Goal: Task Accomplishment & Management: Use online tool/utility

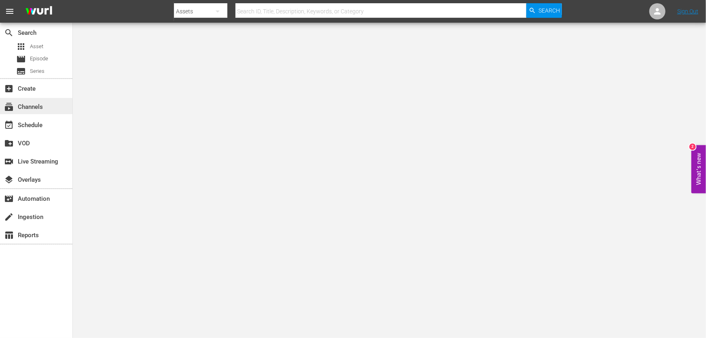
click at [55, 101] on div "subscriptions Channels" at bounding box center [36, 106] width 72 height 16
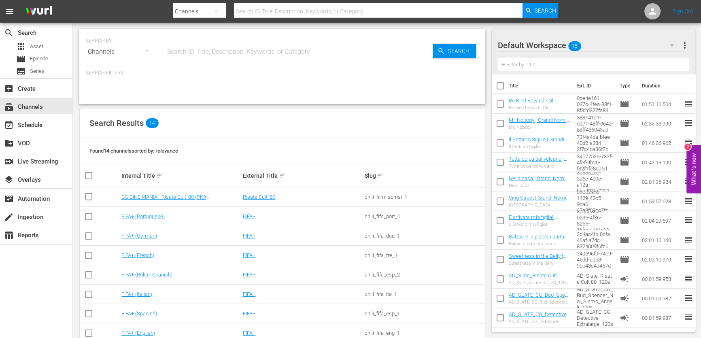
click at [203, 56] on input "text" at bounding box center [298, 51] width 267 height 19
type input "grandi nomi"
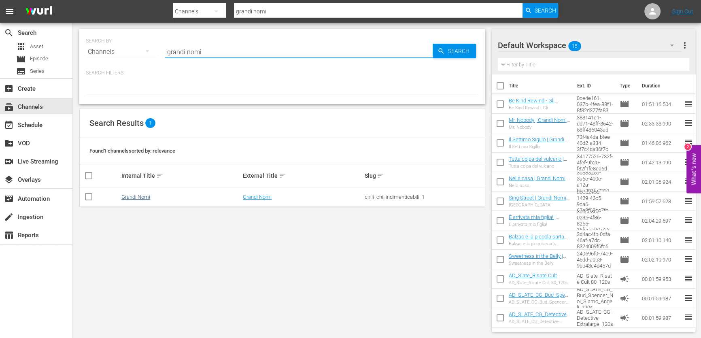
click at [147, 197] on div "Grandi Nomi" at bounding box center [180, 197] width 119 height 6
click at [147, 197] on link "Grandi Nomi" at bounding box center [135, 197] width 29 height 6
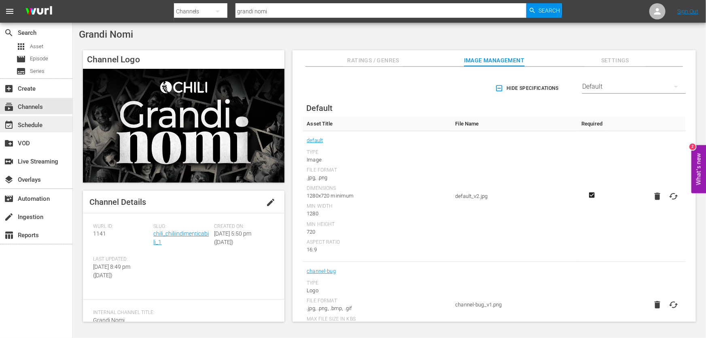
click at [39, 127] on div "event_available Schedule" at bounding box center [22, 123] width 45 height 7
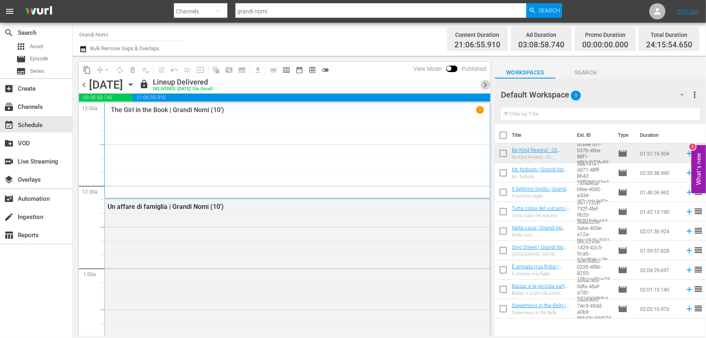
click at [484, 83] on span "chevron_right" at bounding box center [485, 85] width 10 height 10
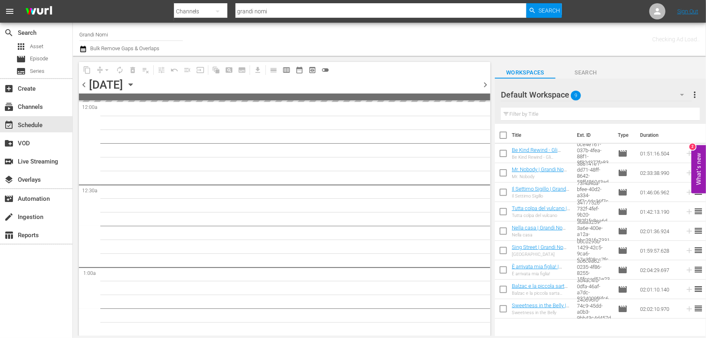
click at [484, 83] on span "chevron_right" at bounding box center [485, 85] width 10 height 10
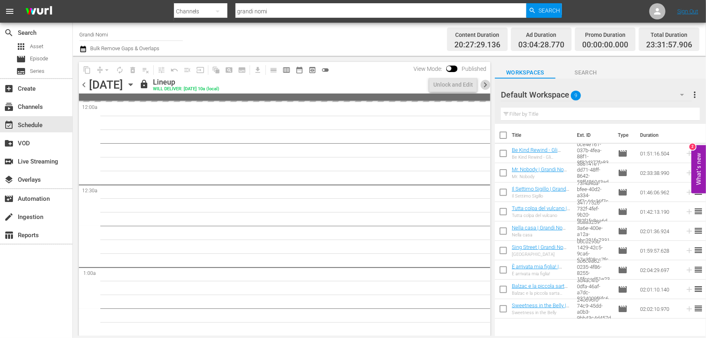
click at [484, 83] on span "chevron_right" at bounding box center [485, 85] width 10 height 10
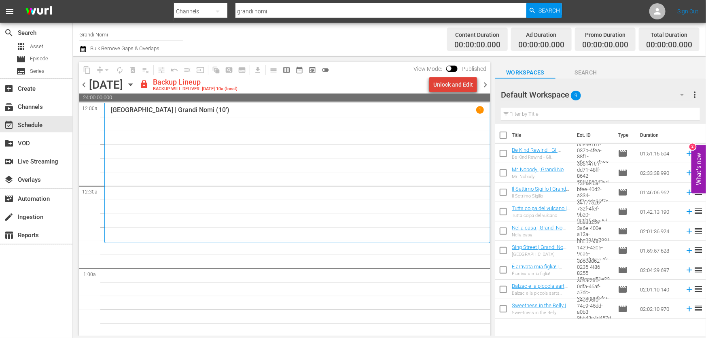
click at [458, 85] on div "Unlock and Edit" at bounding box center [453, 84] width 40 height 15
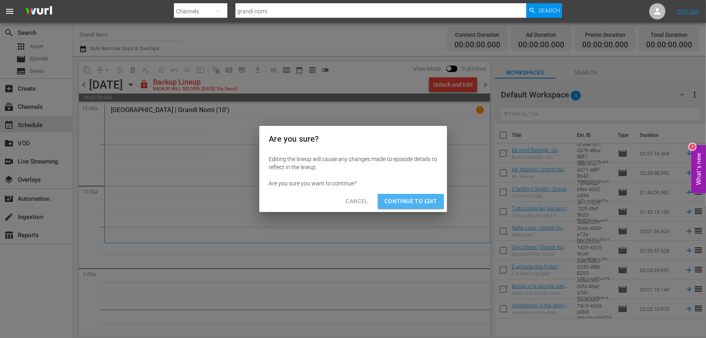
click at [400, 201] on span "Continue to Edit" at bounding box center [410, 201] width 53 height 10
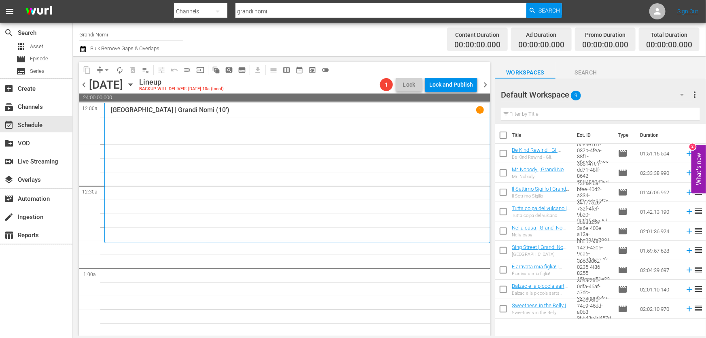
click at [569, 115] on input "text" at bounding box center [600, 114] width 199 height 13
paste input "In viaggio con [PERSON_NAME]"
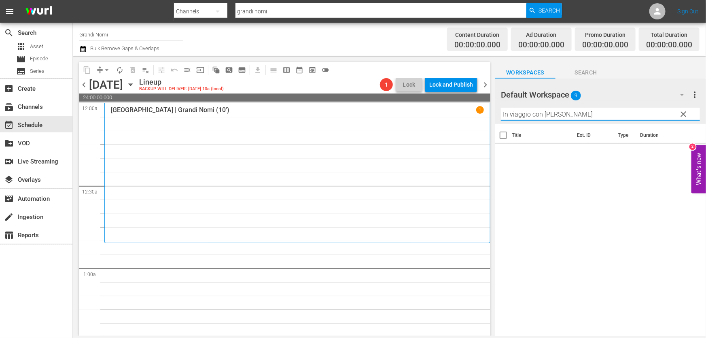
click at [589, 92] on div "Default Workspace 9" at bounding box center [596, 94] width 191 height 23
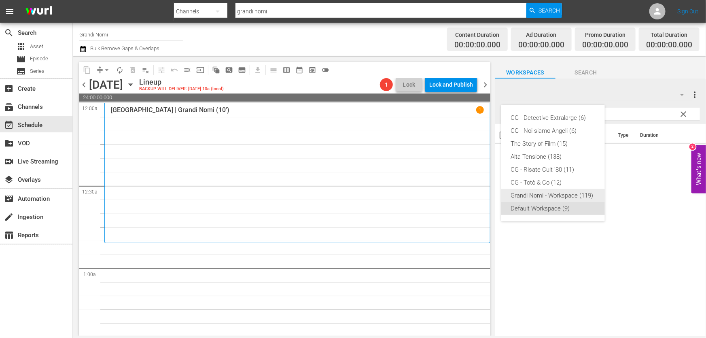
click at [561, 190] on div "Grandi Nomi - Workspace (119)" at bounding box center [553, 195] width 84 height 13
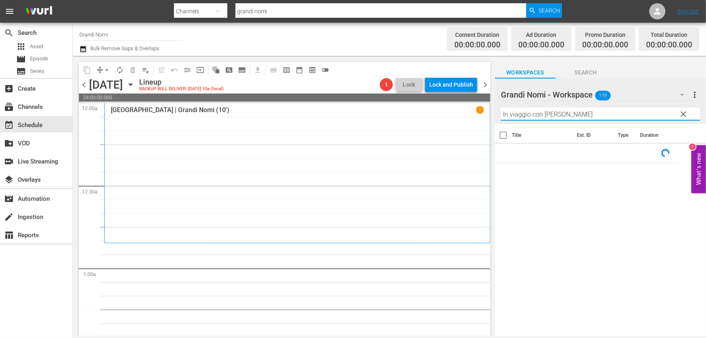
click at [607, 119] on input "In viaggio con [PERSON_NAME]" at bounding box center [600, 114] width 199 height 13
click at [687, 153] on icon at bounding box center [689, 153] width 5 height 5
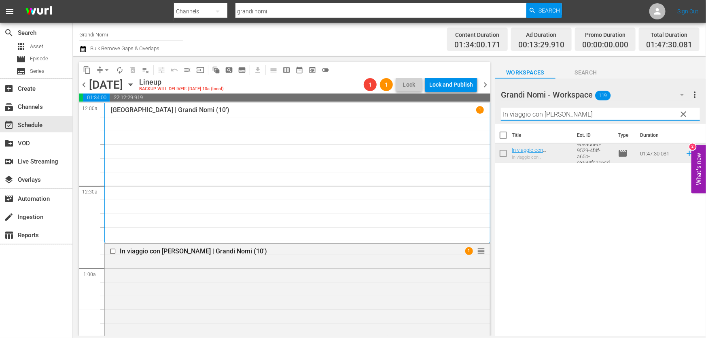
drag, startPoint x: 599, startPoint y: 116, endPoint x: 342, endPoint y: 183, distance: 265.5
click at [350, 173] on div "content_copy compress arrow_drop_down autorenew_outlined delete_forever_outline…" at bounding box center [389, 196] width 633 height 280
paste input "Le stelle non si spengono a [GEOGRAPHIC_DATA]"
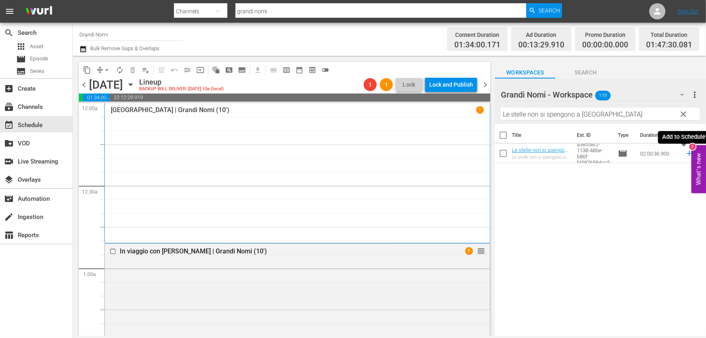
click at [685, 157] on icon at bounding box center [689, 153] width 9 height 9
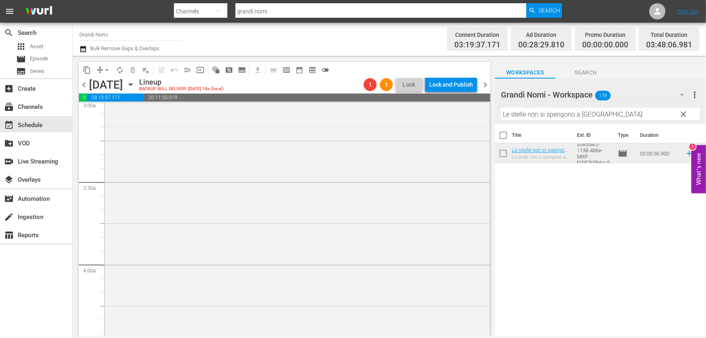
scroll to position [515, 0]
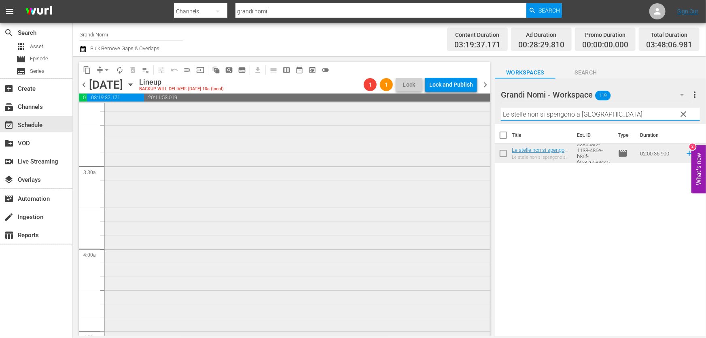
drag, startPoint x: 616, startPoint y: 116, endPoint x: 374, endPoint y: 135, distance: 243.6
click at [380, 132] on div "content_copy compress arrow_drop_down autorenew_outlined delete_forever_outline…" at bounding box center [389, 196] width 633 height 280
paste input "Al di là del tempo"
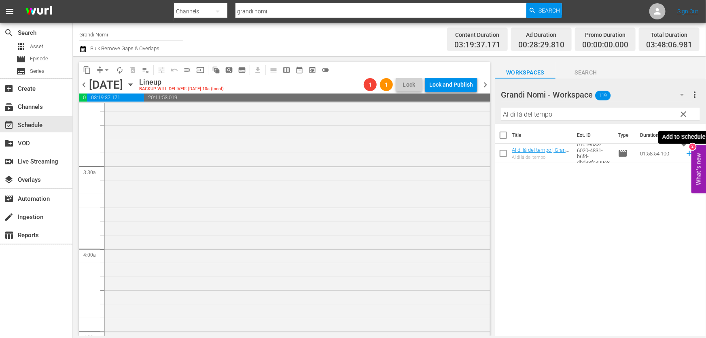
click at [685, 157] on icon at bounding box center [689, 153] width 9 height 9
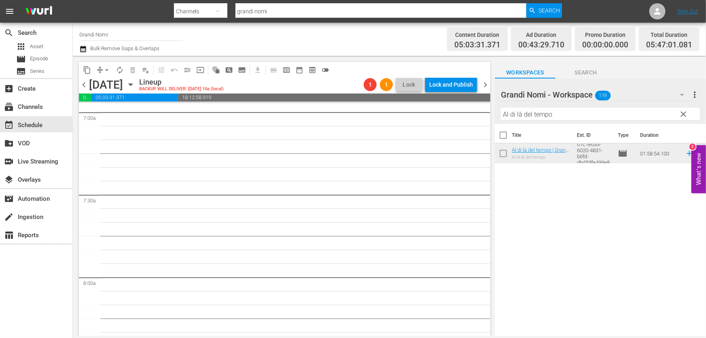
scroll to position [1140, 0]
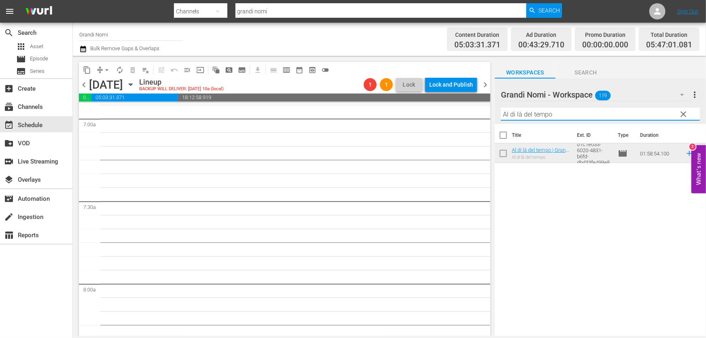
drag, startPoint x: 582, startPoint y: 111, endPoint x: 301, endPoint y: 153, distance: 283.6
click at [303, 153] on div "content_copy compress arrow_drop_down autorenew_outlined delete_forever_outline…" at bounding box center [389, 196] width 633 height 280
paste input "Il prigioniero di Amsterdam (aka Corrispondente 17)"
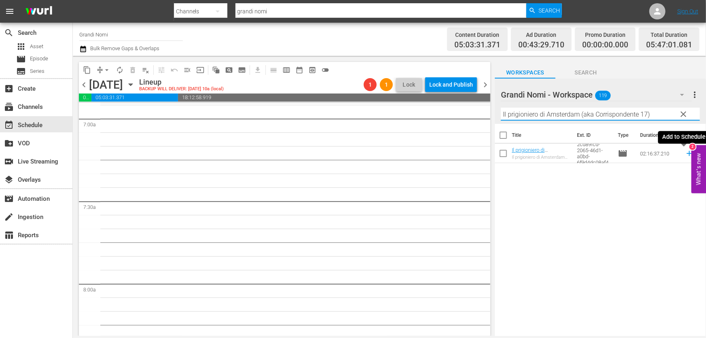
click at [685, 155] on icon at bounding box center [689, 153] width 9 height 9
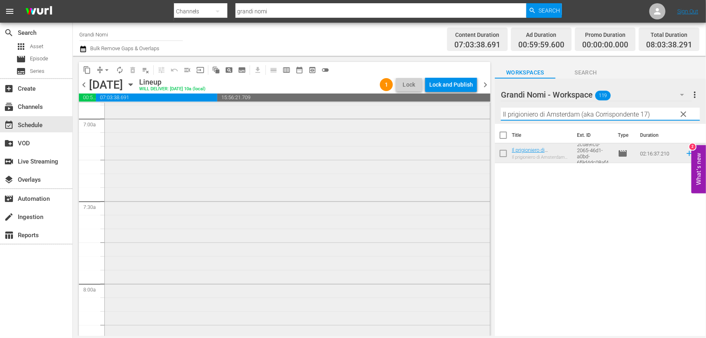
drag, startPoint x: 655, startPoint y: 117, endPoint x: 380, endPoint y: 158, distance: 278.3
click at [385, 157] on div "content_copy compress arrow_drop_down autorenew_outlined delete_forever_outline…" at bounding box center [389, 196] width 633 height 280
paste input "Sinfonia D'Autunno"
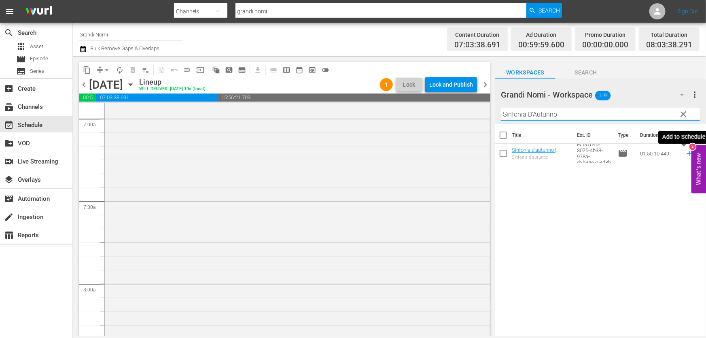
click at [686, 155] on icon at bounding box center [689, 153] width 9 height 9
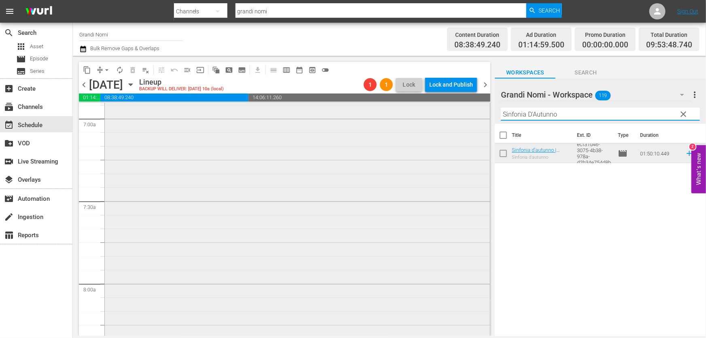
drag, startPoint x: 571, startPoint y: 113, endPoint x: 308, endPoint y: 162, distance: 267.6
click at [323, 158] on div "content_copy compress arrow_drop_down autorenew_outlined delete_forever_outline…" at bounding box center [389, 196] width 633 height 280
paste input "Balzac e la piccola sarta cinese"
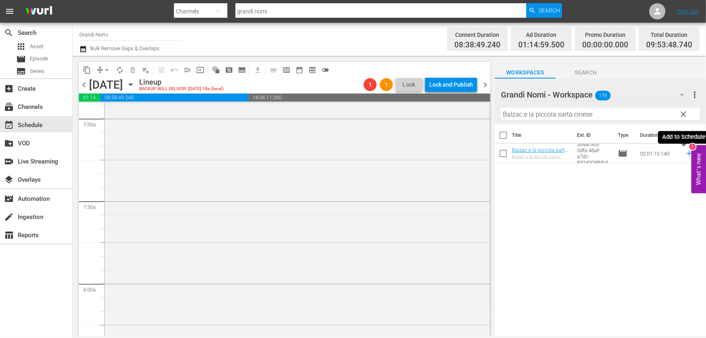
click at [685, 153] on icon at bounding box center [689, 153] width 9 height 9
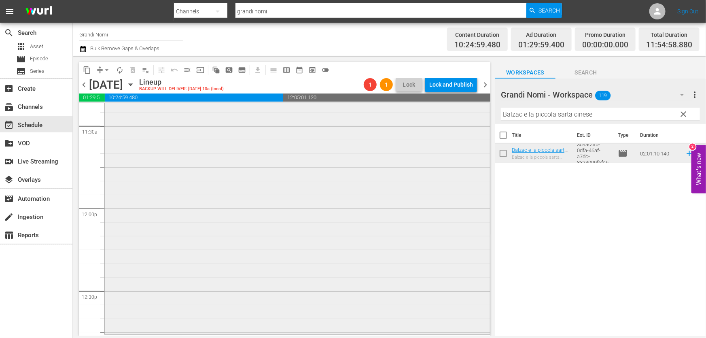
scroll to position [1950, 0]
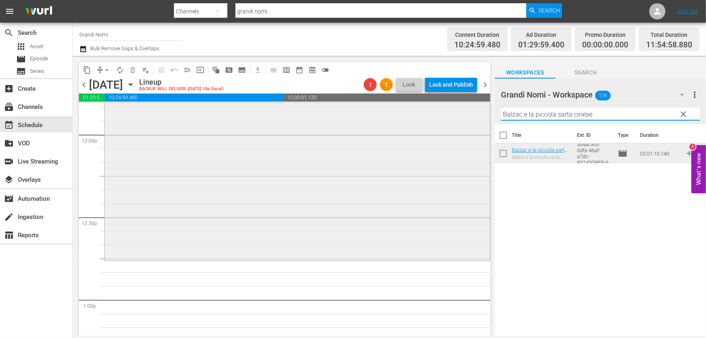
drag, startPoint x: 574, startPoint y: 121, endPoint x: 346, endPoint y: 142, distance: 229.3
click at [376, 140] on div "content_copy compress arrow_drop_down autorenew_outlined delete_forever_outline…" at bounding box center [389, 196] width 633 height 280
paste input "The Iron [DEMOGRAPHIC_DATA]"
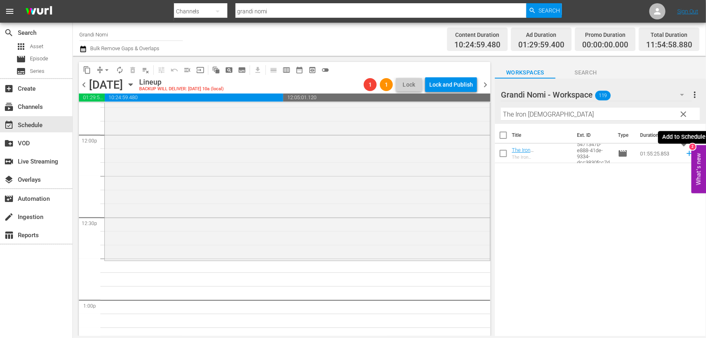
click at [685, 154] on icon at bounding box center [689, 153] width 9 height 9
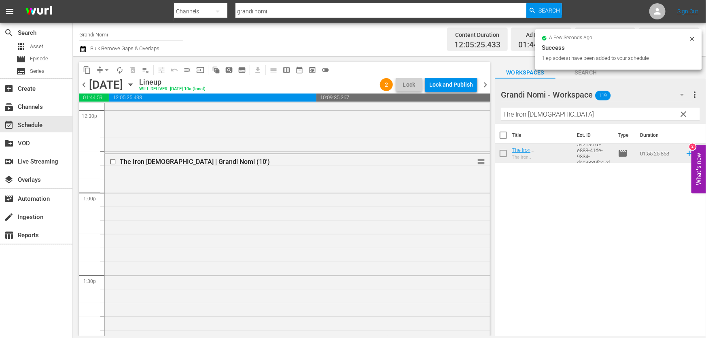
scroll to position [2097, 0]
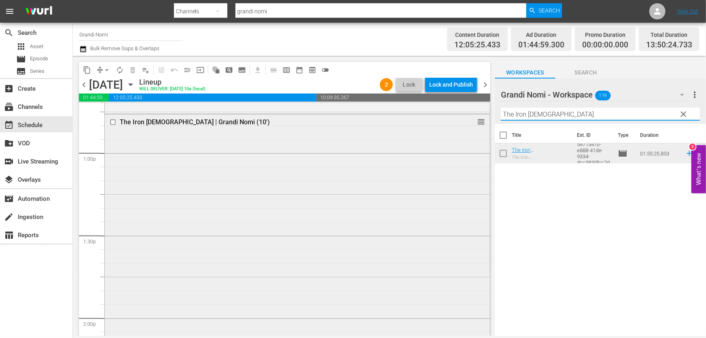
drag, startPoint x: 580, startPoint y: 116, endPoint x: 335, endPoint y: 153, distance: 248.4
click at [352, 149] on div "content_copy compress arrow_drop_down autorenew_outlined delete_forever_outline…" at bounding box center [389, 196] width 633 height 280
paste input "Be Kind Rewind - Gli acchiappafilm"
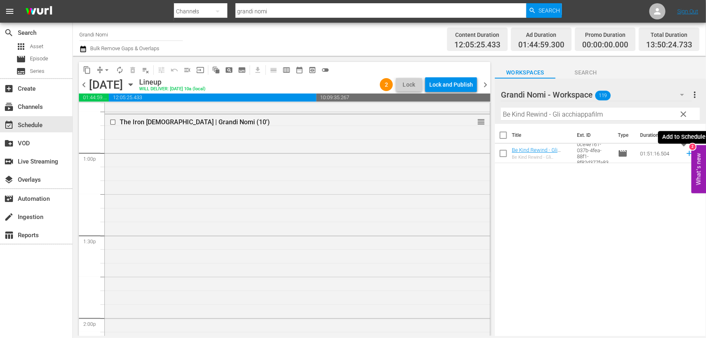
click at [685, 156] on icon at bounding box center [689, 153] width 9 height 9
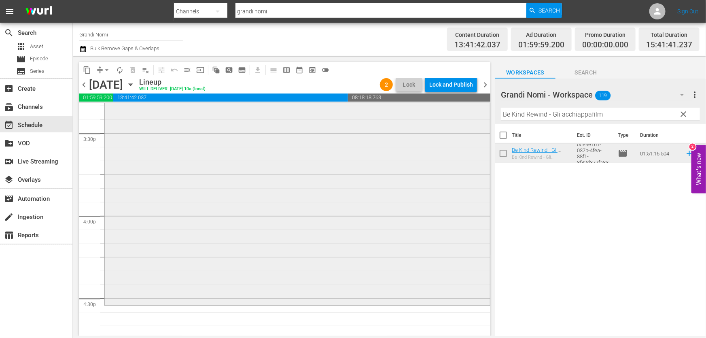
scroll to position [2575, 0]
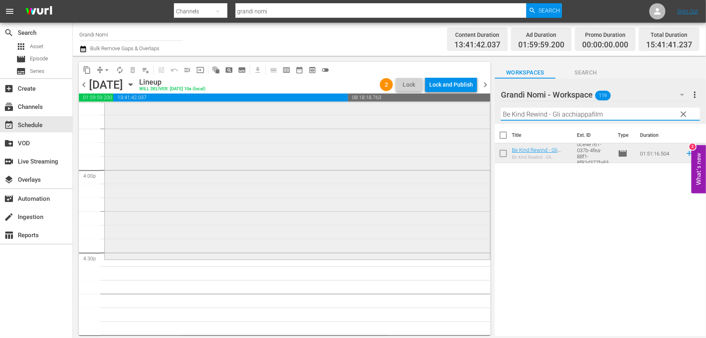
drag, startPoint x: 619, startPoint y: 113, endPoint x: 263, endPoint y: 151, distance: 358.2
click at [263, 151] on div "content_copy compress arrow_drop_down autorenew_outlined delete_forever_outline…" at bounding box center [389, 196] width 633 height 280
paste input "Un affare di famiglia"
click at [685, 153] on icon at bounding box center [689, 153] width 9 height 9
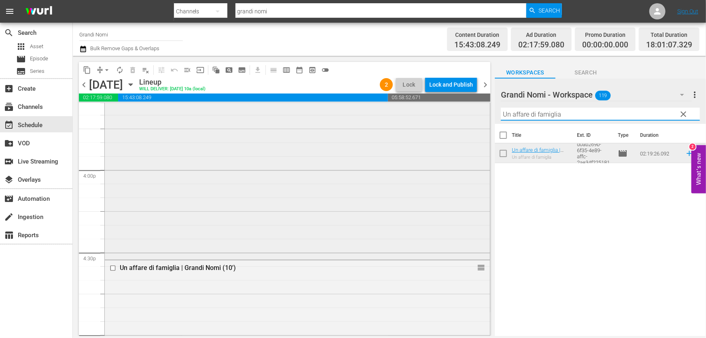
drag, startPoint x: 520, startPoint y: 113, endPoint x: 299, endPoint y: 136, distance: 221.8
click at [291, 127] on div "content_copy compress arrow_drop_down autorenew_outlined delete_forever_outline…" at bounding box center [389, 196] width 633 height 280
paste input "The Constant Gardener - La cospirazione"
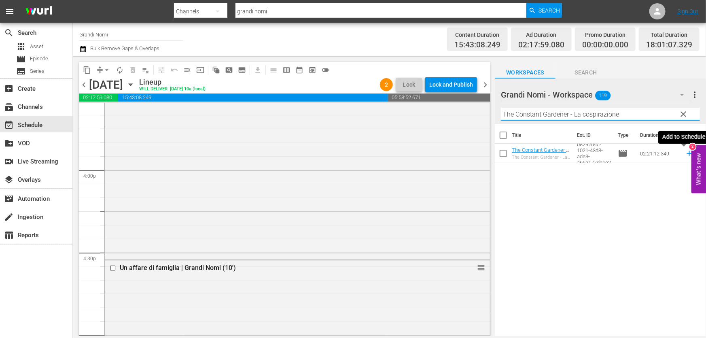
click at [687, 154] on icon at bounding box center [689, 153] width 5 height 5
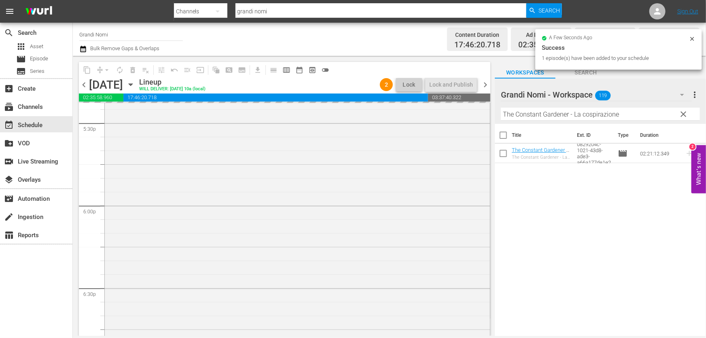
scroll to position [2980, 0]
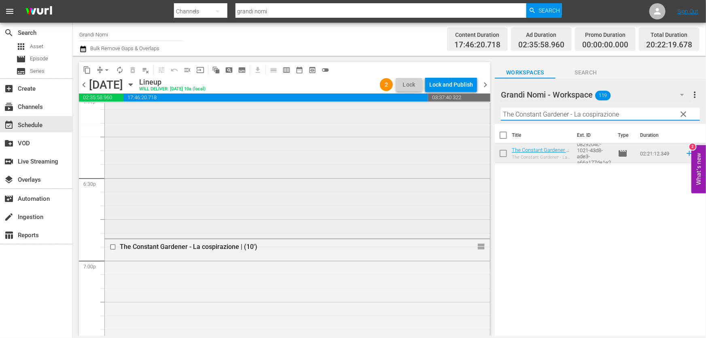
drag, startPoint x: 629, startPoint y: 114, endPoint x: 350, endPoint y: 161, distance: 283.2
click at [350, 161] on div "content_copy compress arrow_drop_down autorenew_outlined delete_forever_outline…" at bounding box center [389, 196] width 633 height 280
paste input "Foxcatcher"
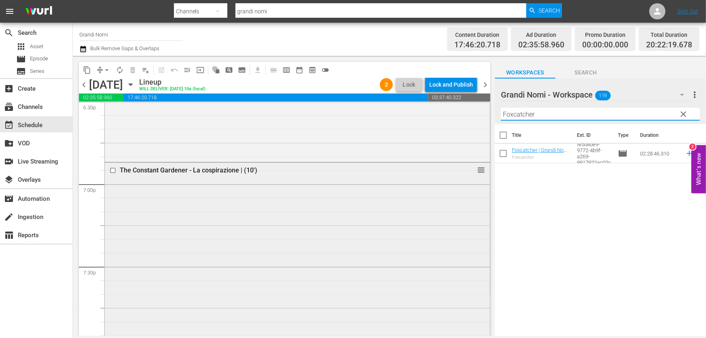
scroll to position [3127, 0]
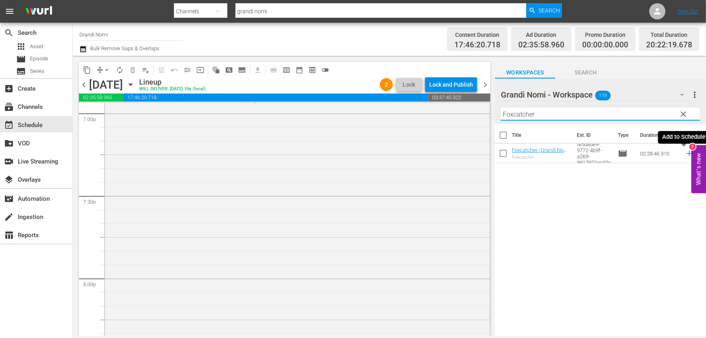
click at [685, 154] on icon at bounding box center [689, 153] width 9 height 9
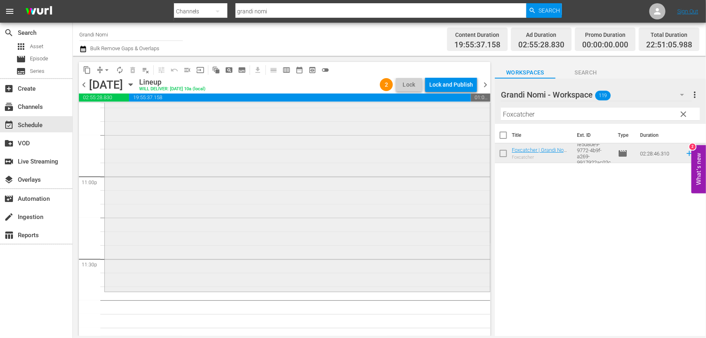
scroll to position [3729, 0]
drag, startPoint x: 550, startPoint y: 116, endPoint x: 311, endPoint y: 149, distance: 241.4
click at [311, 149] on div "content_copy compress arrow_drop_down autorenew_outlined delete_forever_outline…" at bounding box center [389, 196] width 633 height 280
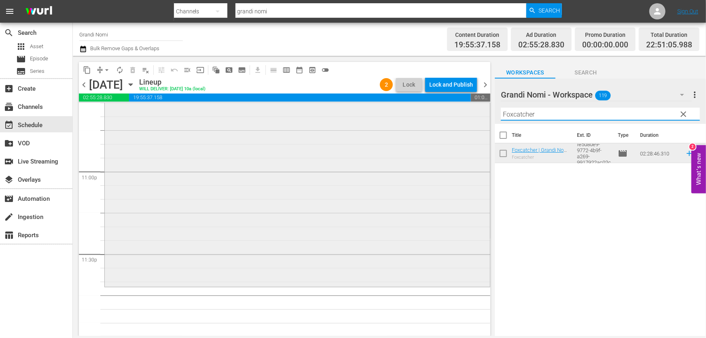
paste input "The Girl in the Book"
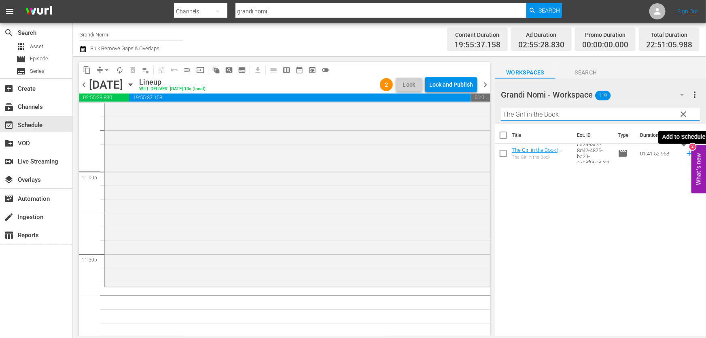
type input "The Girl in the Book"
click at [687, 154] on icon at bounding box center [689, 153] width 5 height 5
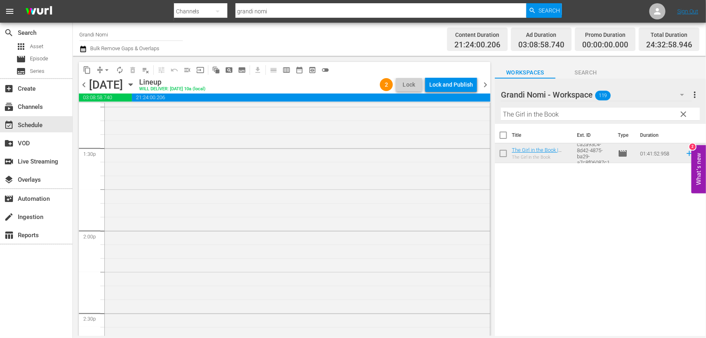
scroll to position [1963, 0]
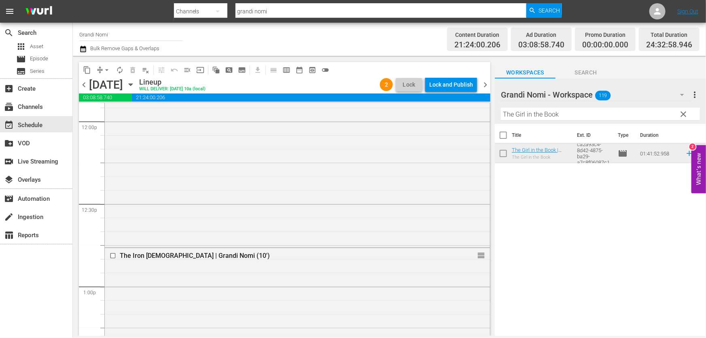
click at [85, 49] on icon "button" at bounding box center [83, 49] width 8 height 10
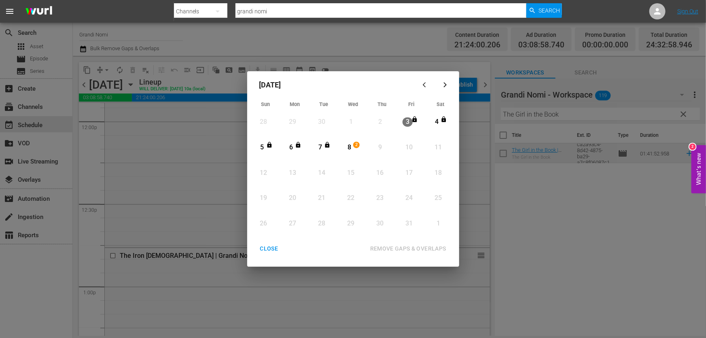
click at [348, 145] on div "8" at bounding box center [349, 147] width 10 height 9
click at [393, 250] on div "REMOVE GAPS & OVERLAPS" at bounding box center [408, 249] width 89 height 10
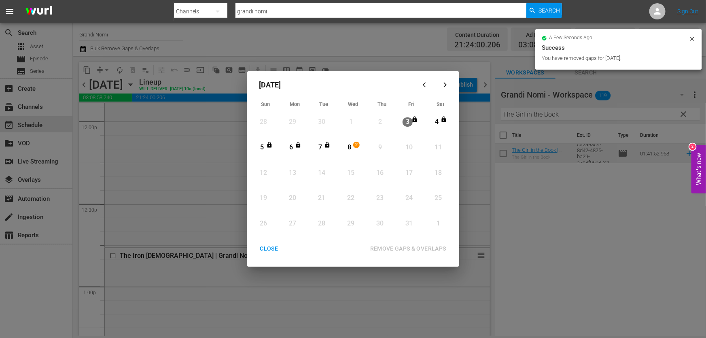
click at [264, 249] on div "CLOSE" at bounding box center [269, 249] width 31 height 10
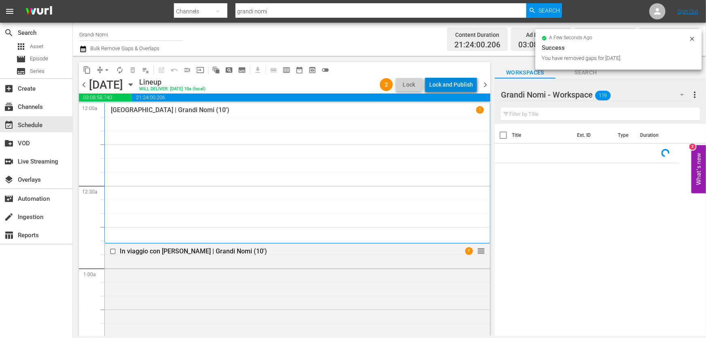
click at [455, 87] on div "Lock and Publish" at bounding box center [451, 84] width 44 height 15
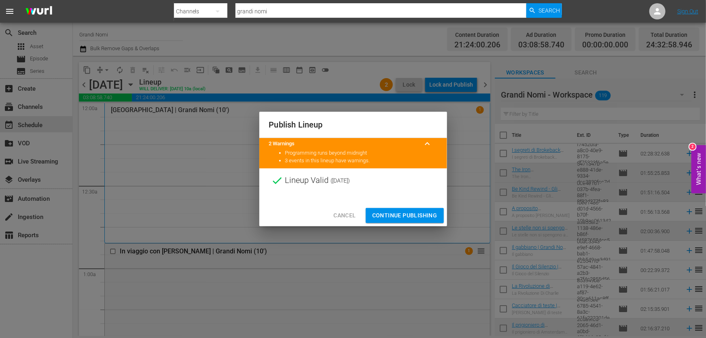
click at [403, 207] on div "Cancel Continue Publishing" at bounding box center [353, 215] width 188 height 21
click at [405, 212] on span "Continue Publishing" at bounding box center [404, 215] width 65 height 10
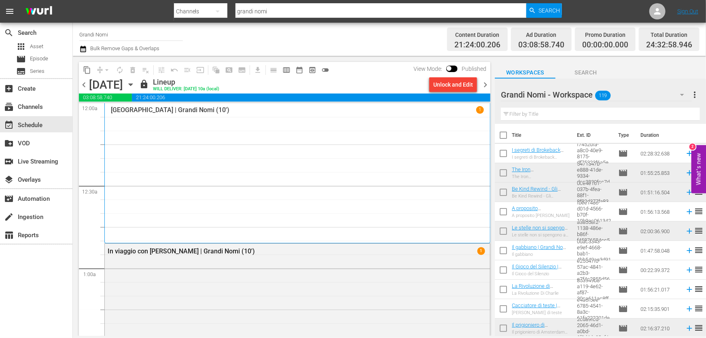
click at [485, 90] on div "chevron_left [DATE] [DATE] lock Lineup WILL DELIVER: [DATE] 10a (local) Unlock …" at bounding box center [285, 86] width 412 height 16
click at [484, 87] on span "chevron_right" at bounding box center [485, 85] width 10 height 10
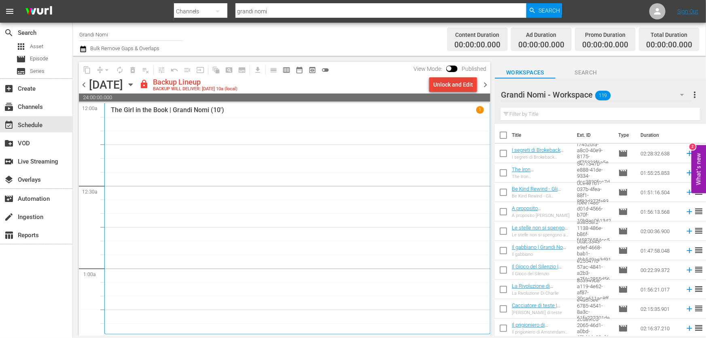
click at [468, 85] on div "Unlock and Edit" at bounding box center [453, 84] width 40 height 15
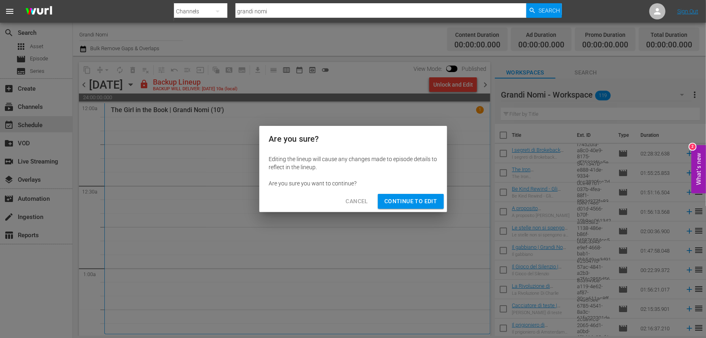
click at [407, 202] on span "Continue to Edit" at bounding box center [410, 201] width 53 height 10
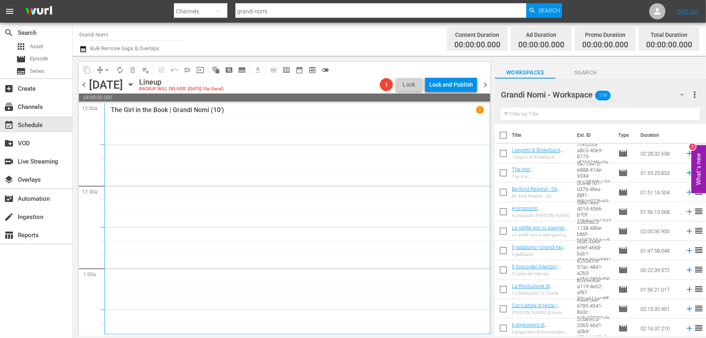
drag, startPoint x: 589, startPoint y: 124, endPoint x: 586, endPoint y: 117, distance: 7.6
click at [589, 121] on div "Grandi Nomi - Workspace 119 Grandi Nomi - Workspace more_vert Filter by Title T…" at bounding box center [600, 210] width 211 height 262
click at [586, 117] on input "text" at bounding box center [600, 114] width 199 height 13
paste input "I [PERSON_NAME] [PERSON_NAME]"
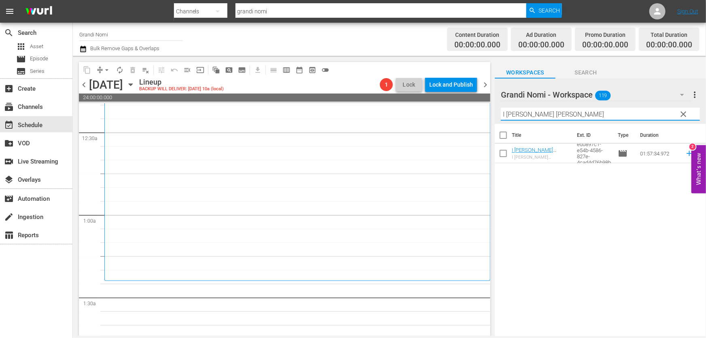
scroll to position [147, 0]
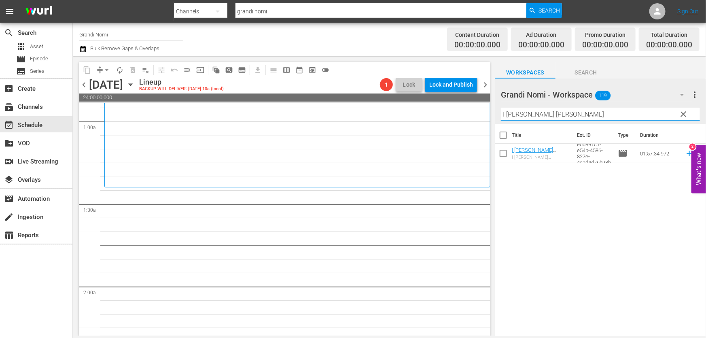
click at [682, 152] on td at bounding box center [688, 153] width 12 height 19
click at [687, 154] on icon at bounding box center [689, 153] width 5 height 5
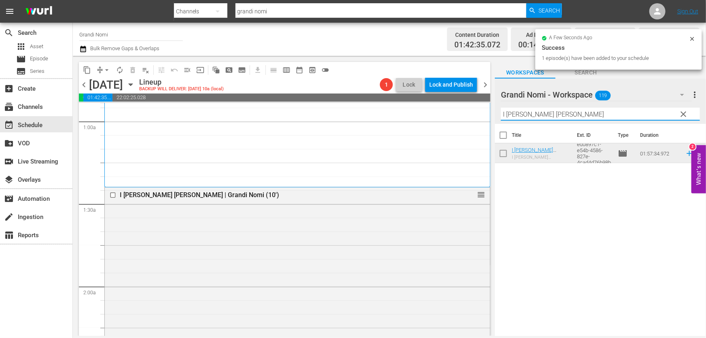
drag, startPoint x: 573, startPoint y: 112, endPoint x: 244, endPoint y: 140, distance: 330.2
click at [244, 140] on div "content_copy compress arrow_drop_down autorenew_outlined delete_forever_outline…" at bounding box center [389, 196] width 633 height 280
paste input "Per amore di [PERSON_NAME]"
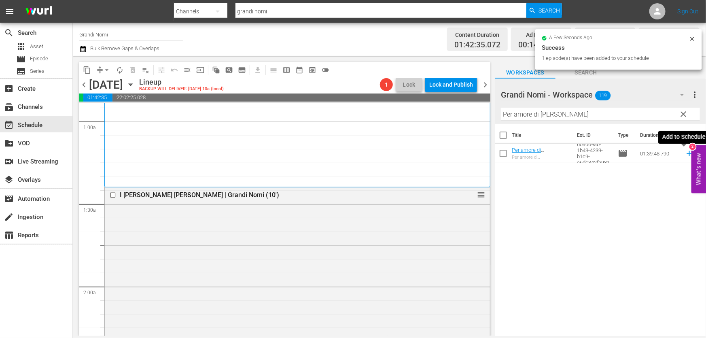
click at [685, 153] on icon at bounding box center [689, 153] width 9 height 9
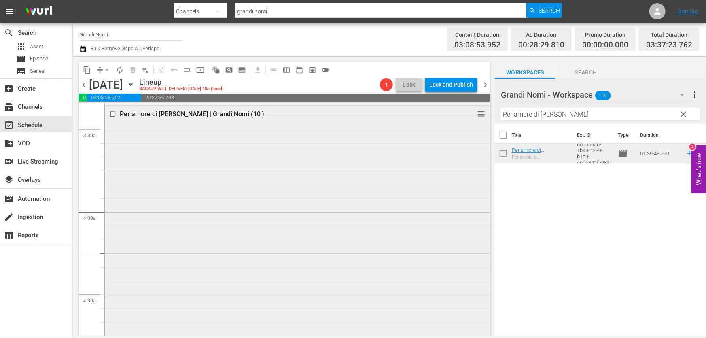
scroll to position [662, 0]
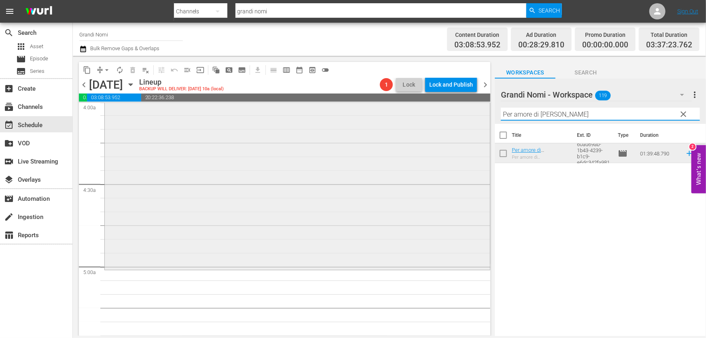
drag, startPoint x: 560, startPoint y: 117, endPoint x: 396, endPoint y: 142, distance: 166.1
click at [397, 142] on div "content_copy compress arrow_drop_down autorenew_outlined delete_forever_outline…" at bounding box center [389, 196] width 633 height 280
paste input "Il Gioco del Silenzio"
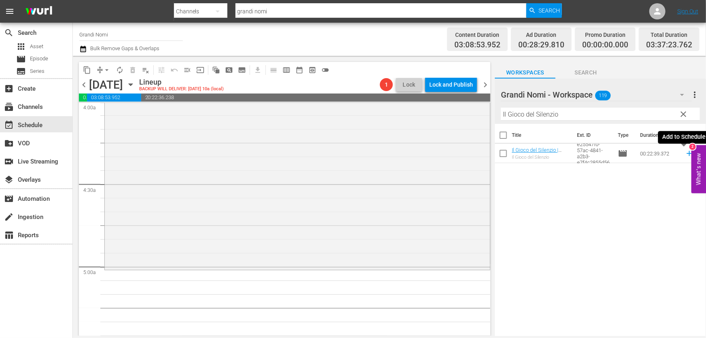
click at [687, 154] on icon at bounding box center [689, 153] width 5 height 5
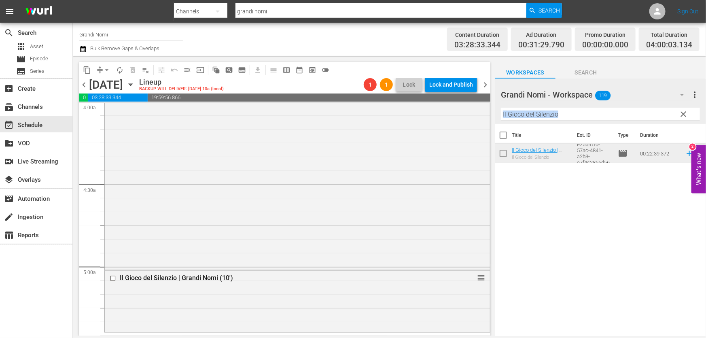
click at [568, 119] on div "Filter by Title Il Gioco del Silenzio" at bounding box center [600, 113] width 199 height 19
drag, startPoint x: 568, startPoint y: 117, endPoint x: 392, endPoint y: 151, distance: 178.7
click at [392, 151] on div "content_copy compress arrow_drop_down autorenew_outlined delete_forever_outline…" at bounding box center [389, 196] width 633 height 280
paste input "Unless - A meno che"
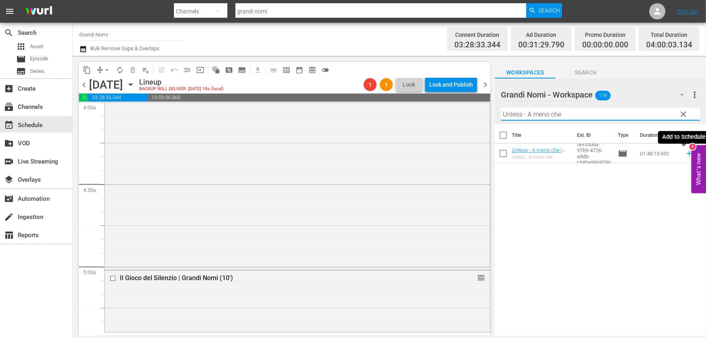
click at [685, 153] on icon at bounding box center [689, 153] width 9 height 9
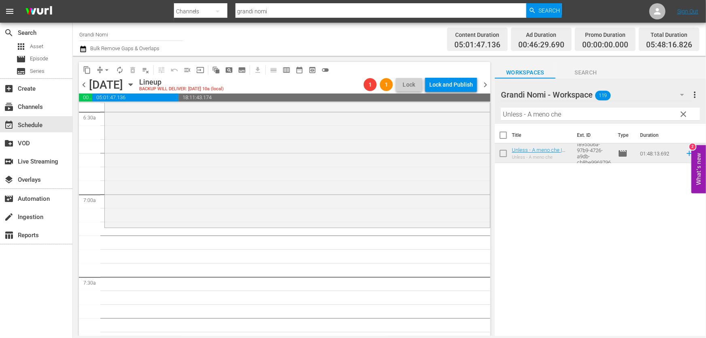
scroll to position [1140, 0]
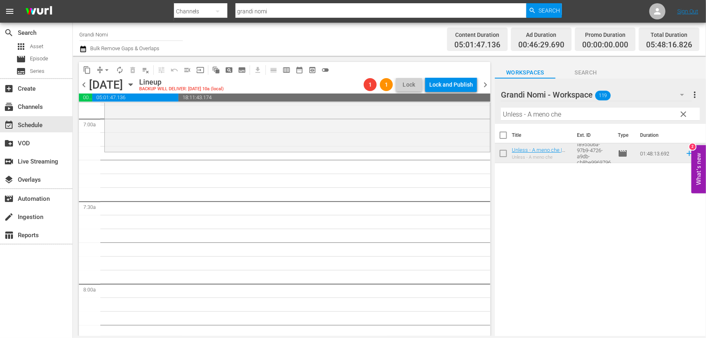
drag, startPoint x: 576, startPoint y: 117, endPoint x: 322, endPoint y: 172, distance: 259.6
click at [322, 172] on div "content_copy compress arrow_drop_down autorenew_outlined delete_forever_outline…" at bounding box center [389, 196] width 633 height 280
paste input "Il Settimo Sigillo"
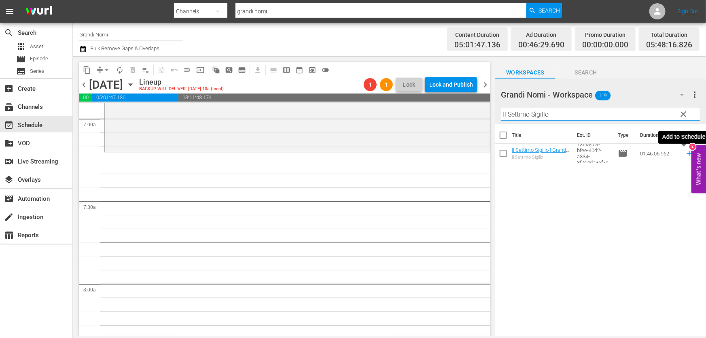
click at [687, 153] on icon at bounding box center [689, 153] width 5 height 5
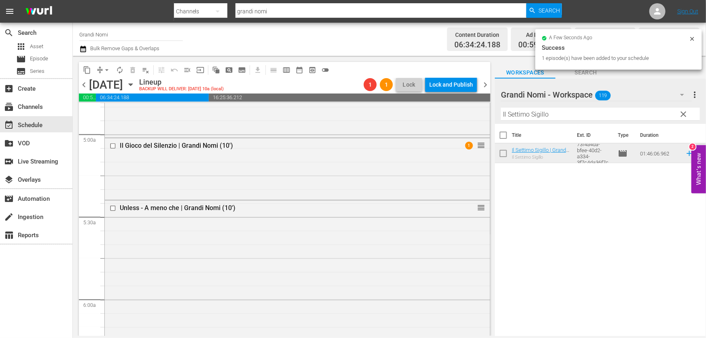
scroll to position [846, 0]
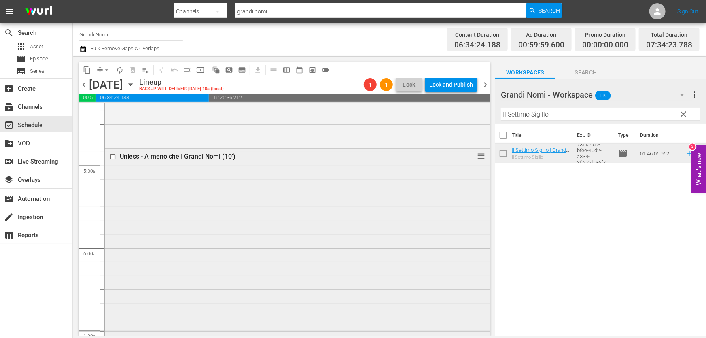
drag, startPoint x: 575, startPoint y: 111, endPoint x: 414, endPoint y: 156, distance: 168.0
click at [414, 156] on div "content_copy compress arrow_drop_down autorenew_outlined delete_forever_outline…" at bounding box center [389, 196] width 633 height 280
paste input "gabbian"
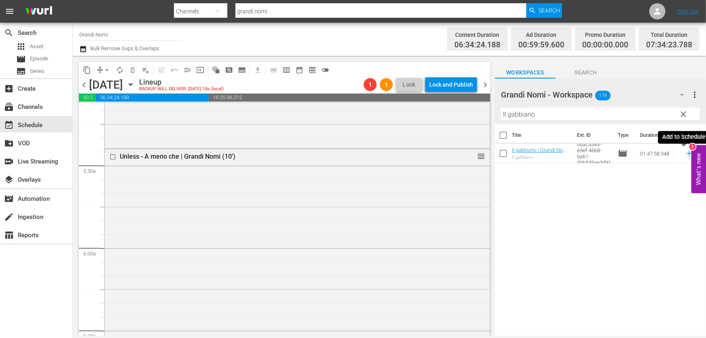
click at [687, 153] on icon at bounding box center [689, 153] width 5 height 5
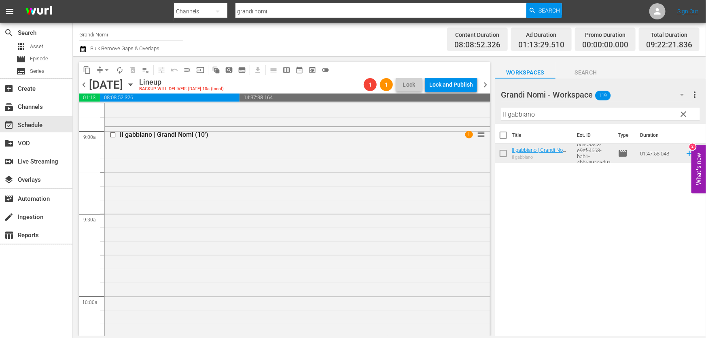
scroll to position [1545, 0]
click at [561, 121] on hr at bounding box center [600, 120] width 199 height 0
drag, startPoint x: 501, startPoint y: 125, endPoint x: 330, endPoint y: 166, distance: 175.9
click at [331, 157] on div "content_copy compress arrow_drop_down autorenew_outlined delete_forever_outline…" at bounding box center [389, 196] width 633 height 280
paste input "Critical Thinking"
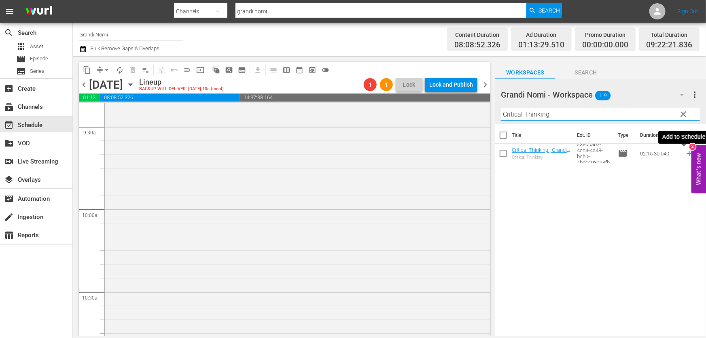
click at [685, 152] on icon at bounding box center [689, 153] width 9 height 9
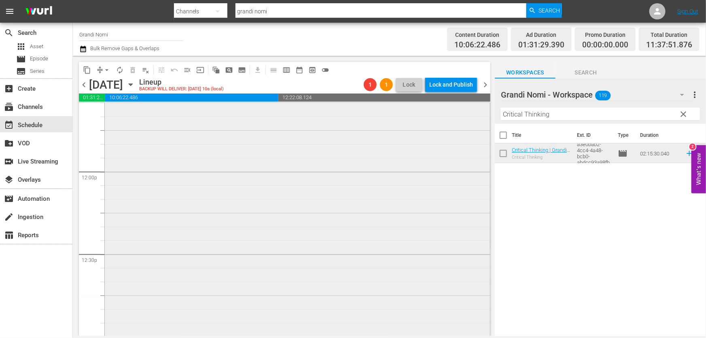
scroll to position [2023, 0]
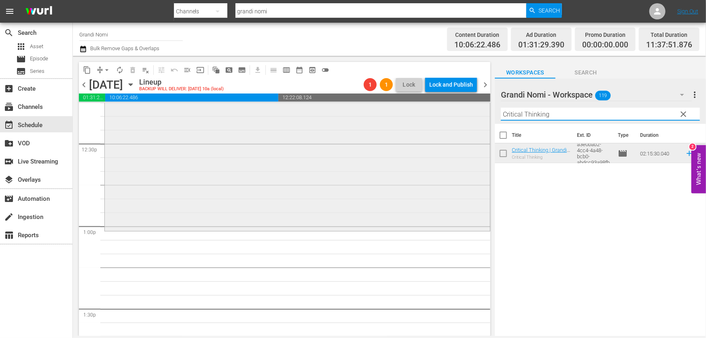
drag, startPoint x: 563, startPoint y: 116, endPoint x: 330, endPoint y: 154, distance: 235.4
click at [332, 153] on div "content_copy compress arrow_drop_down autorenew_outlined delete_forever_outline…" at bounding box center [389, 196] width 633 height 280
paste input "Una ragazza a [GEOGRAPHIC_DATA]"
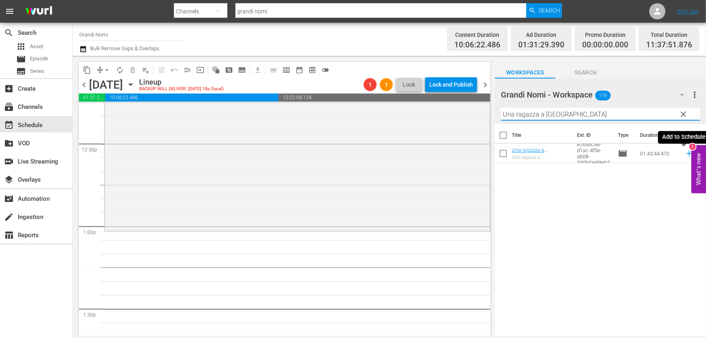
click at [685, 153] on icon at bounding box center [689, 153] width 9 height 9
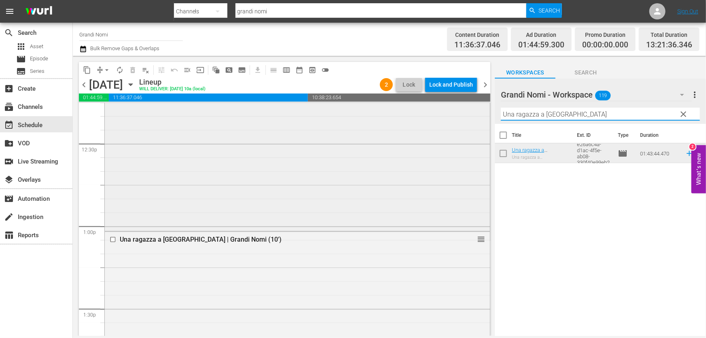
drag, startPoint x: 587, startPoint y: 117, endPoint x: 323, endPoint y: 158, distance: 267.4
click at [338, 154] on div "content_copy compress arrow_drop_down autorenew_outlined delete_forever_outline…" at bounding box center [389, 196] width 633 height 280
paste input "Red Dust"
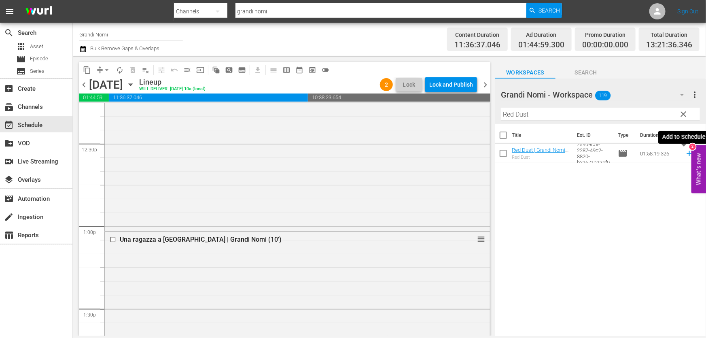
drag, startPoint x: 682, startPoint y: 152, endPoint x: 555, endPoint y: 174, distance: 129.3
click at [685, 152] on icon at bounding box center [689, 153] width 9 height 9
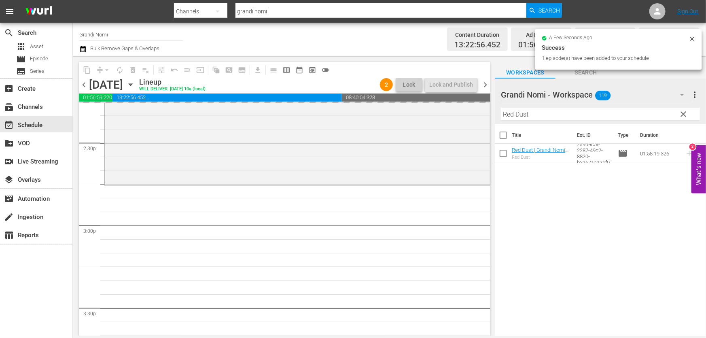
scroll to position [2428, 0]
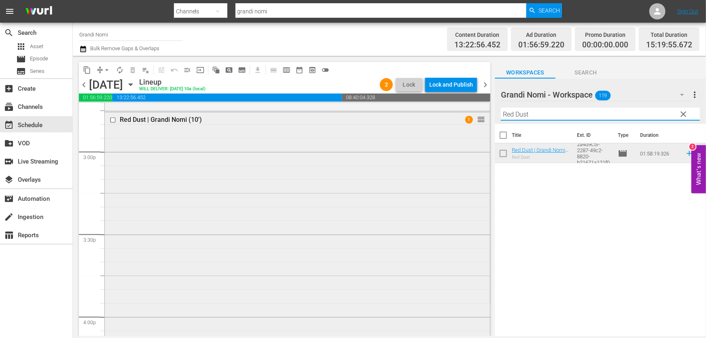
drag, startPoint x: 542, startPoint y: 117, endPoint x: 380, endPoint y: 145, distance: 164.3
click at [393, 140] on div "content_copy compress arrow_drop_down autorenew_outlined delete_forever_outline…" at bounding box center [389, 196] width 633 height 280
paste input "The Silent Man"
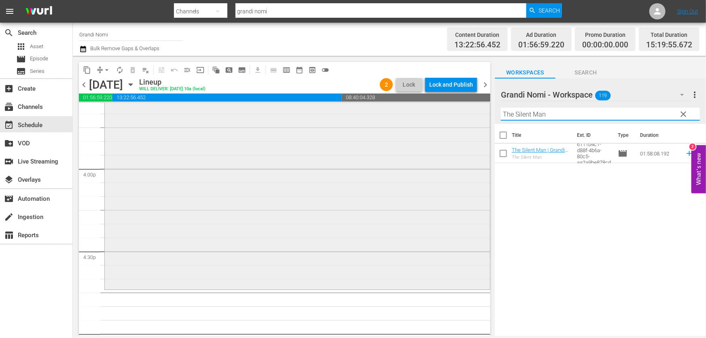
scroll to position [2612, 0]
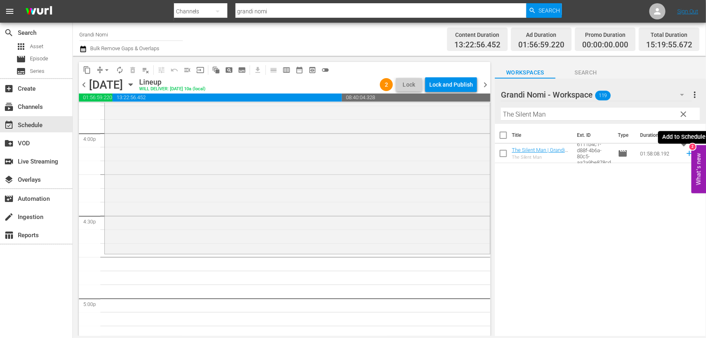
click at [685, 154] on icon at bounding box center [689, 153] width 9 height 9
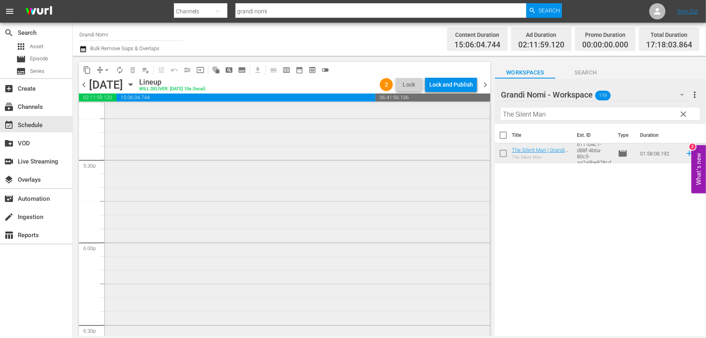
scroll to position [3017, 0]
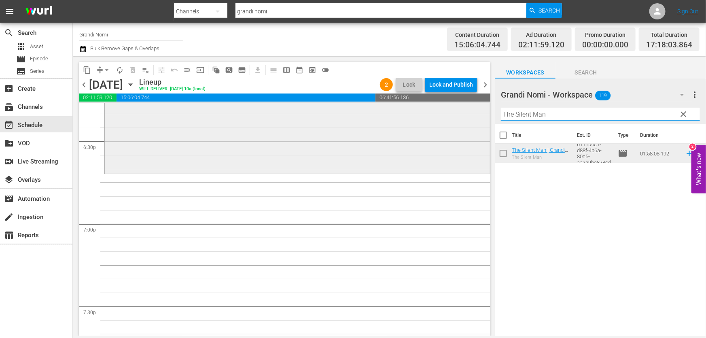
drag, startPoint x: 607, startPoint y: 115, endPoint x: 277, endPoint y: 155, distance: 331.9
click at [310, 153] on div "content_copy compress arrow_drop_down autorenew_outlined delete_forever_outline…" at bounding box center [389, 196] width 633 height 280
paste input "Lo scafandro e la farfalla"
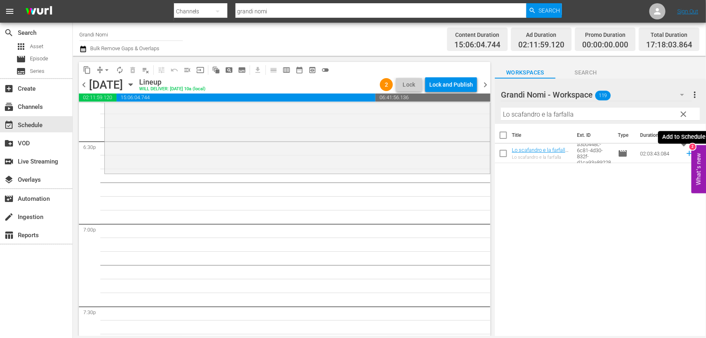
click at [685, 154] on icon at bounding box center [689, 153] width 9 height 9
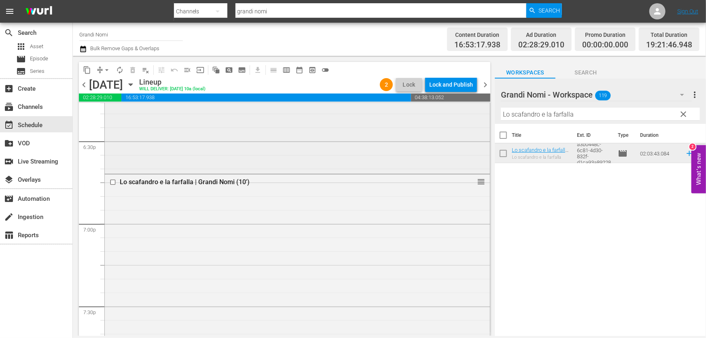
drag, startPoint x: 596, startPoint y: 116, endPoint x: 417, endPoint y: 150, distance: 182.1
click at [461, 141] on div "content_copy compress arrow_drop_down autorenew_outlined delete_forever_outline…" at bounding box center [389, 196] width 633 height 280
paste input "Caccia all'uomo"
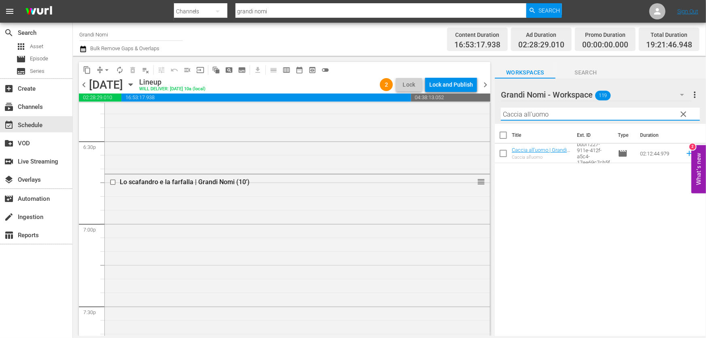
type input "Caccia all'uomo"
click at [685, 155] on icon at bounding box center [689, 153] width 9 height 9
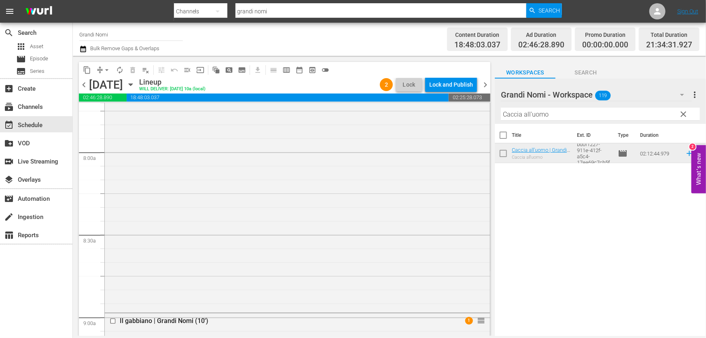
scroll to position [0, 0]
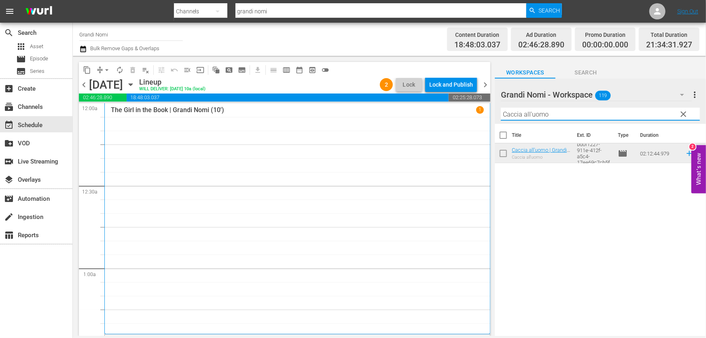
drag, startPoint x: 569, startPoint y: 117, endPoint x: 312, endPoint y: 149, distance: 258.1
click at [324, 146] on div "content_copy compress arrow_drop_down autorenew_outlined delete_forever_outline…" at bounding box center [389, 196] width 633 height 280
paste input "text"
drag, startPoint x: 550, startPoint y: 116, endPoint x: 301, endPoint y: 161, distance: 252.6
click at [303, 161] on div "content_copy compress arrow_drop_down autorenew_outlined delete_forever_outline…" at bounding box center [389, 196] width 633 height 280
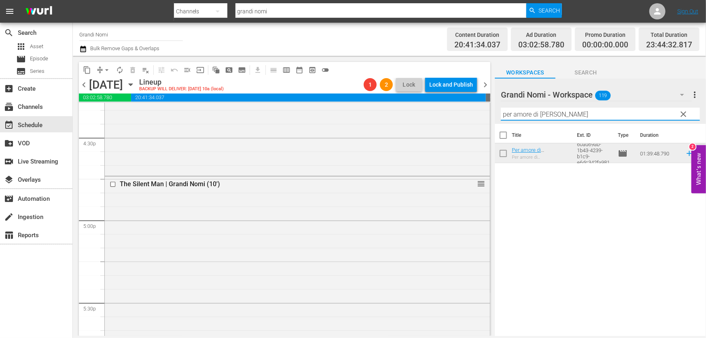
scroll to position [3729, 0]
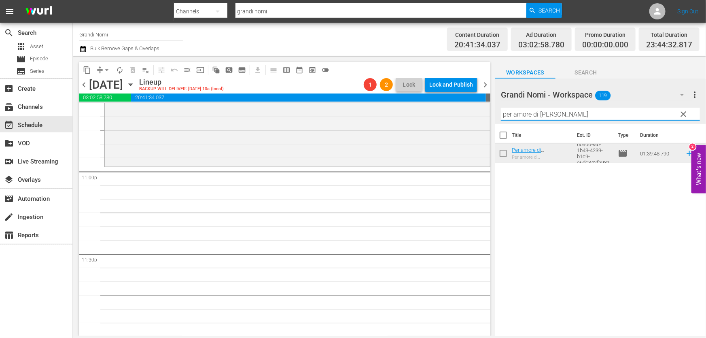
type input "per amore di [PERSON_NAME]"
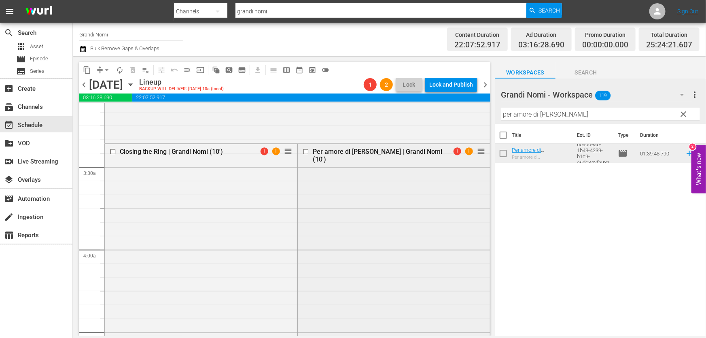
scroll to position [515, 0]
click at [304, 153] on input "checkbox" at bounding box center [307, 151] width 8 height 7
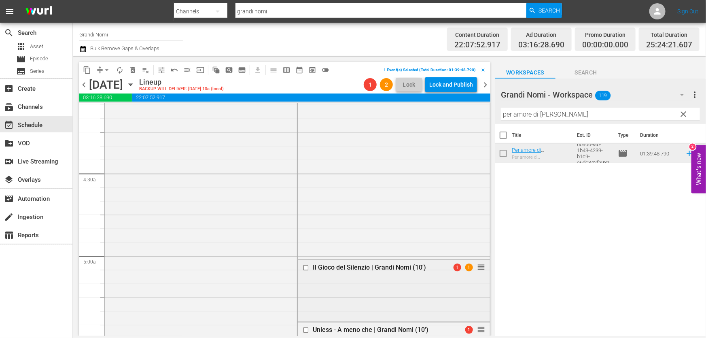
scroll to position [736, 0]
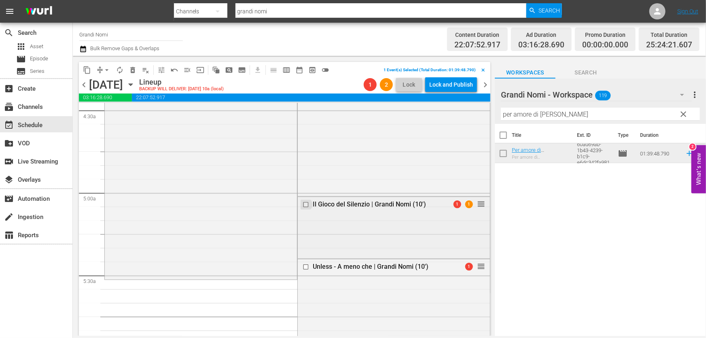
click at [304, 206] on input "checkbox" at bounding box center [307, 205] width 8 height 7
click at [129, 73] on span "delete_forever_outlined" at bounding box center [133, 70] width 8 height 8
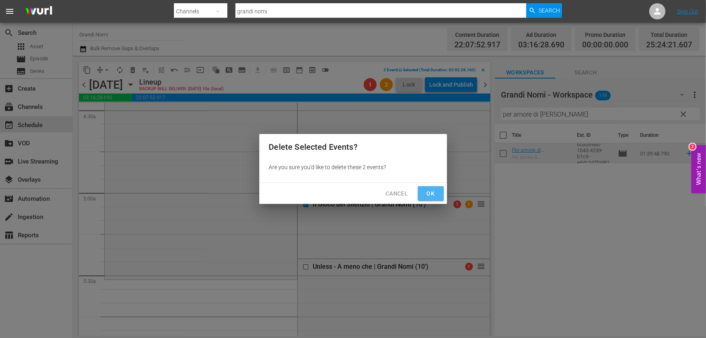
click at [433, 196] on span "Ok" at bounding box center [431, 194] width 13 height 10
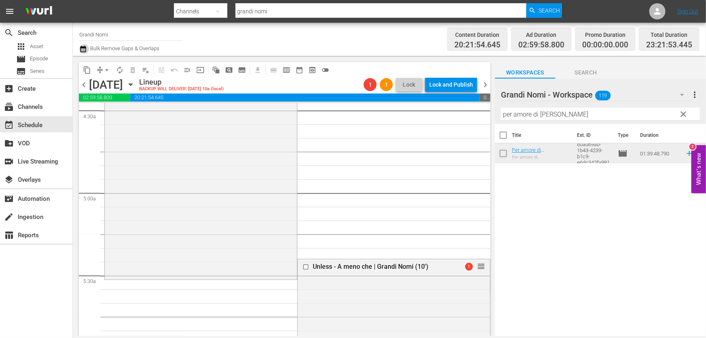
click at [86, 49] on icon "button" at bounding box center [83, 49] width 8 height 10
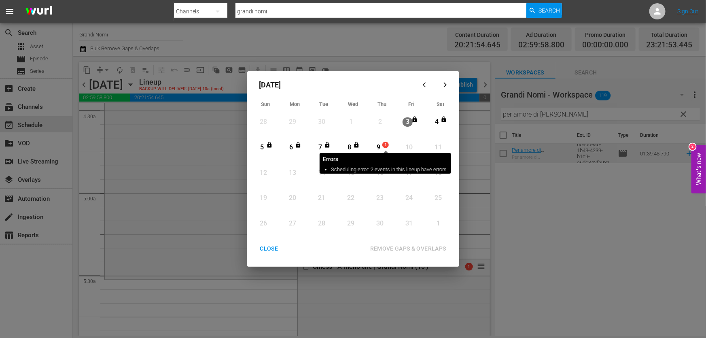
click at [380, 145] on div "9" at bounding box center [379, 147] width 10 height 9
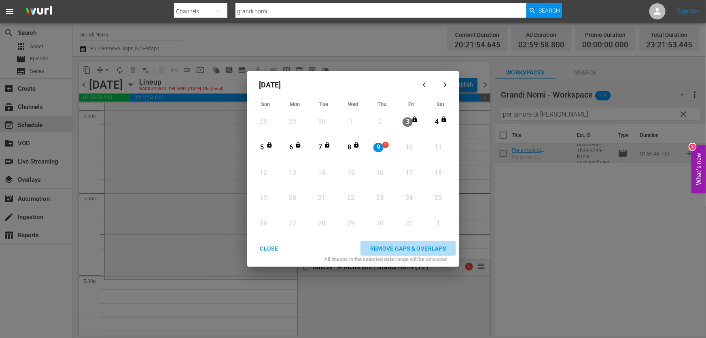
drag, startPoint x: 394, startPoint y: 245, endPoint x: 384, endPoint y: 251, distance: 11.0
click at [394, 245] on div "REMOVE GAPS & OVERLAPS" at bounding box center [408, 249] width 89 height 10
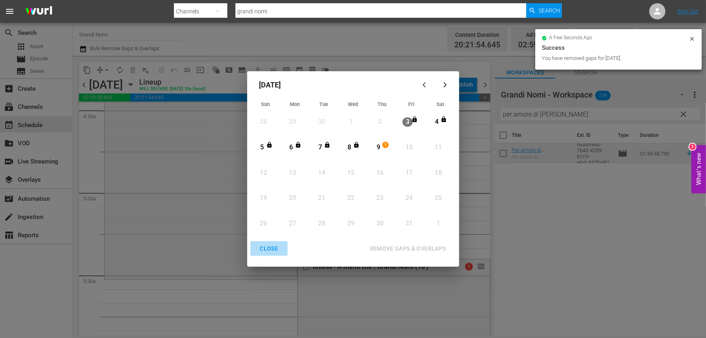
click at [265, 249] on div "CLOSE" at bounding box center [269, 249] width 31 height 10
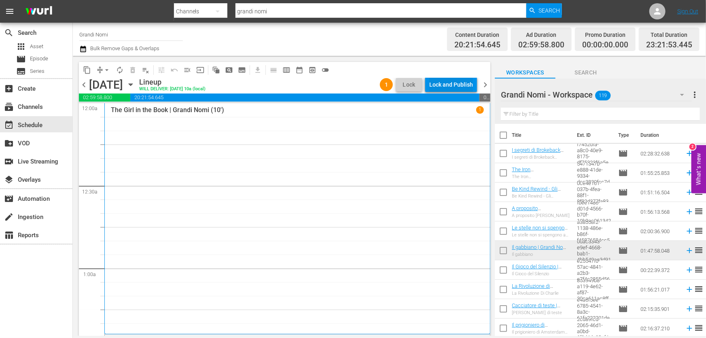
click at [438, 87] on div "Lock and Publish" at bounding box center [451, 84] width 44 height 15
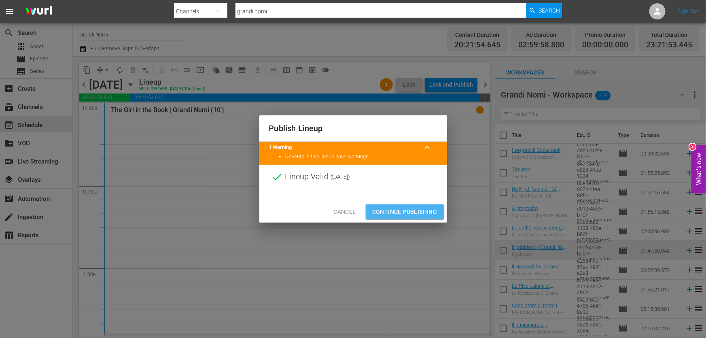
click at [416, 215] on span "Continue Publishing" at bounding box center [404, 212] width 65 height 10
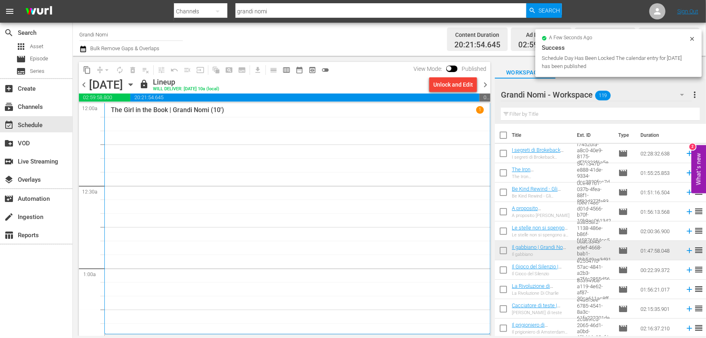
scroll to position [3856, 0]
